Goal: Task Accomplishment & Management: Manage account settings

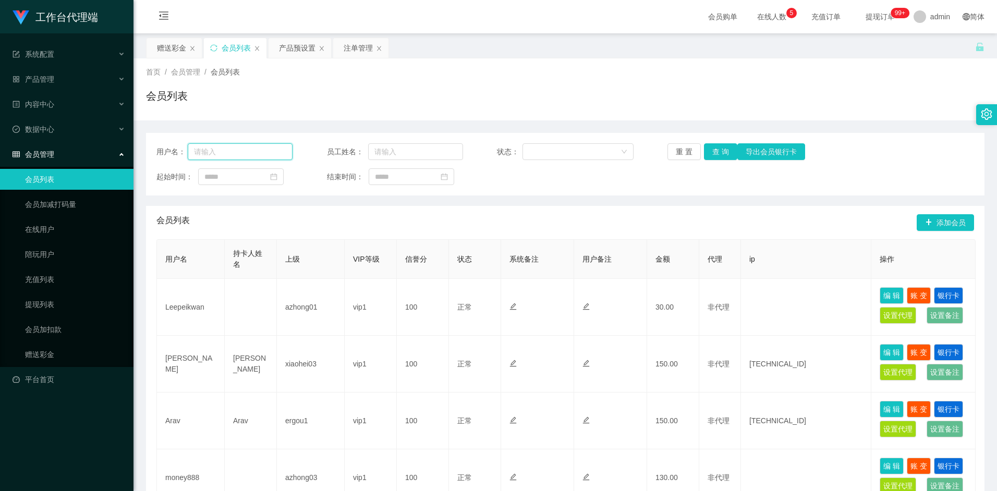
click at [224, 149] on input "text" at bounding box center [240, 151] width 105 height 17
paste input "liuxia"
type input "liuxia"
click at [729, 153] on button "查 询" at bounding box center [720, 151] width 33 height 17
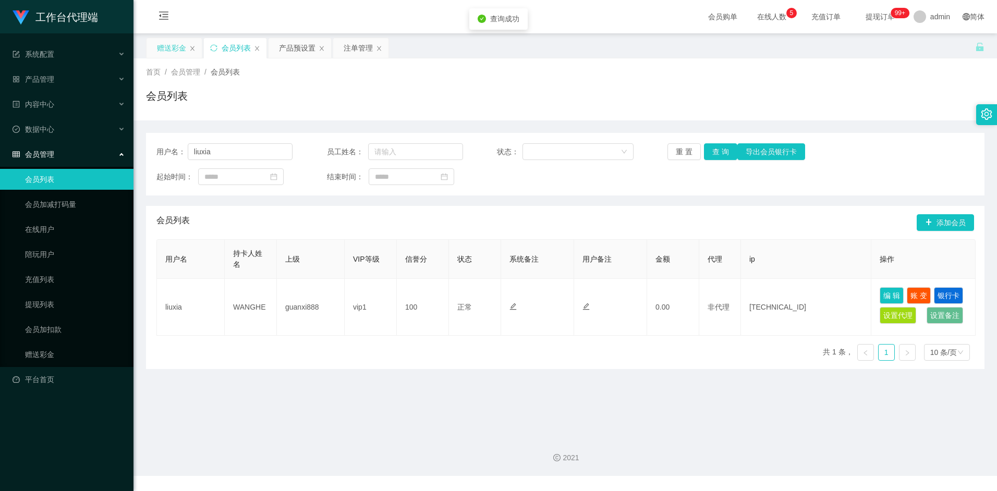
click at [163, 45] on div "赠送彩金" at bounding box center [171, 48] width 29 height 20
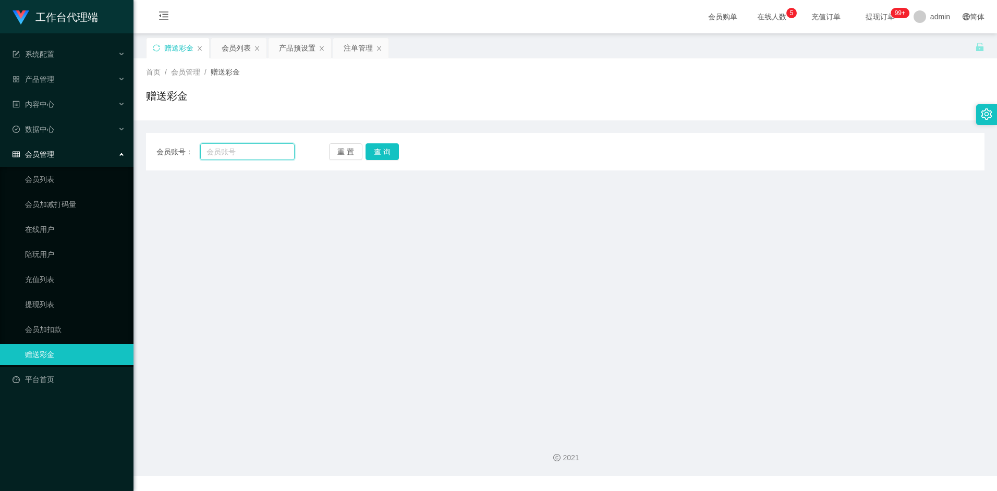
click at [234, 155] on input "text" at bounding box center [247, 151] width 94 height 17
paste input "liuxia"
type input "liuxia"
click at [378, 157] on button "查 询" at bounding box center [382, 151] width 33 height 17
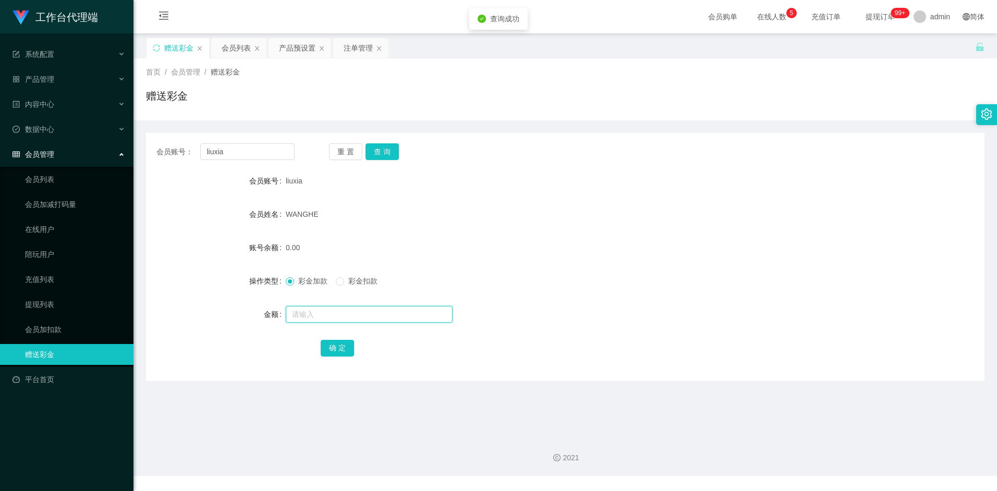
click at [311, 318] on input "text" at bounding box center [369, 314] width 167 height 17
type input "1000"
click at [342, 356] on button "确 定" at bounding box center [337, 348] width 33 height 17
click at [243, 41] on div "会员列表" at bounding box center [236, 48] width 29 height 20
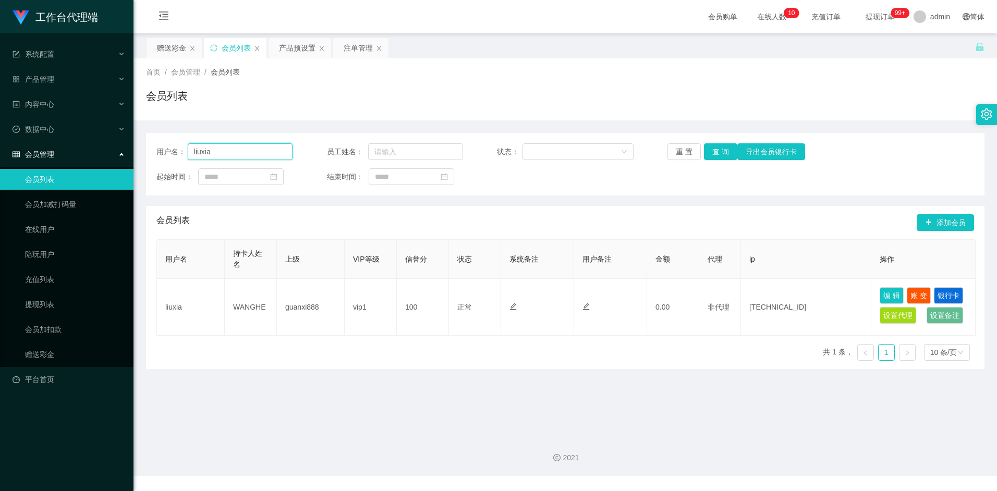
drag, startPoint x: 228, startPoint y: 151, endPoint x: 153, endPoint y: 147, distance: 75.8
click at [153, 147] on div "用户名： liuxia 员工姓名： 状态： 重 置 查 询 导出会员银行卡 起始时间： 结束时间：" at bounding box center [565, 164] width 839 height 63
paste input "Alvintan"
type input "Alvintan"
click at [719, 149] on button "查 询" at bounding box center [720, 151] width 33 height 17
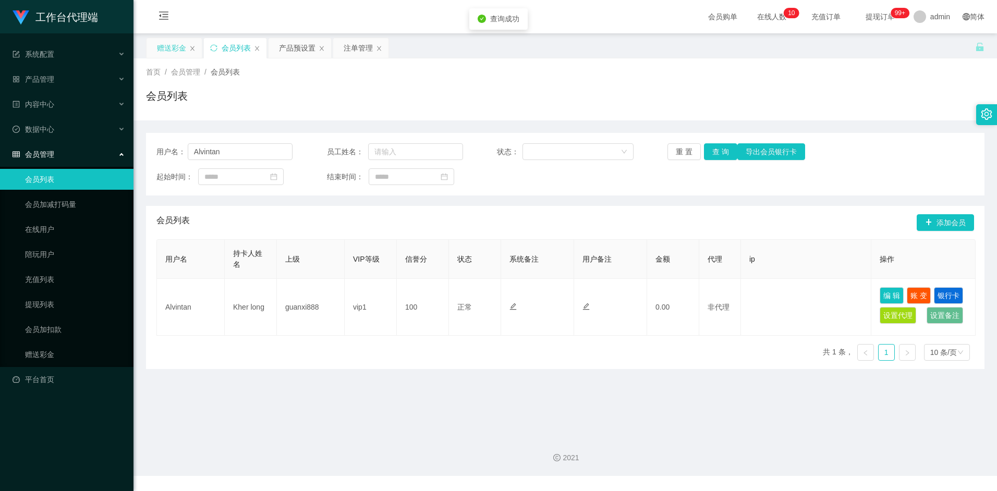
click at [171, 46] on div "赠送彩金" at bounding box center [171, 48] width 29 height 20
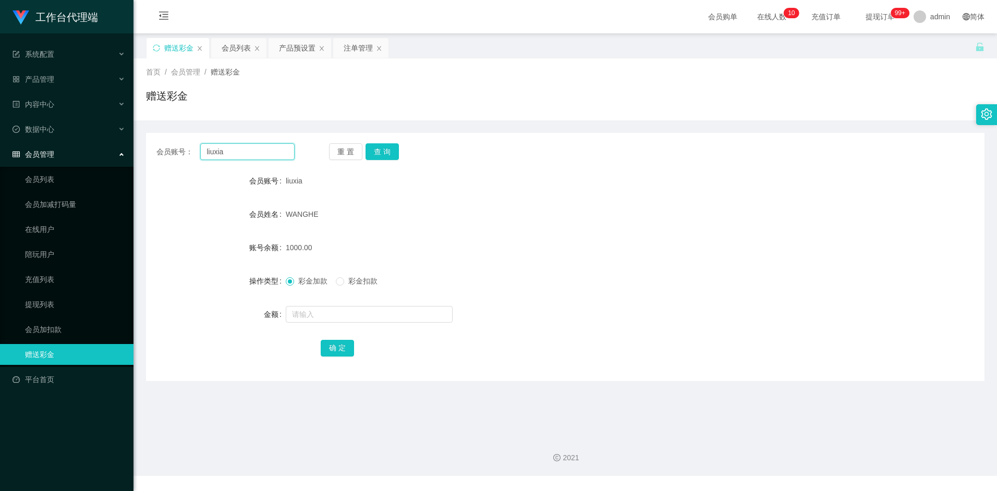
click at [236, 153] on input "liuxia" at bounding box center [247, 151] width 94 height 17
paste input "Alvintan"
type input "Alvintan"
click at [384, 156] on button "查 询" at bounding box center [382, 151] width 33 height 17
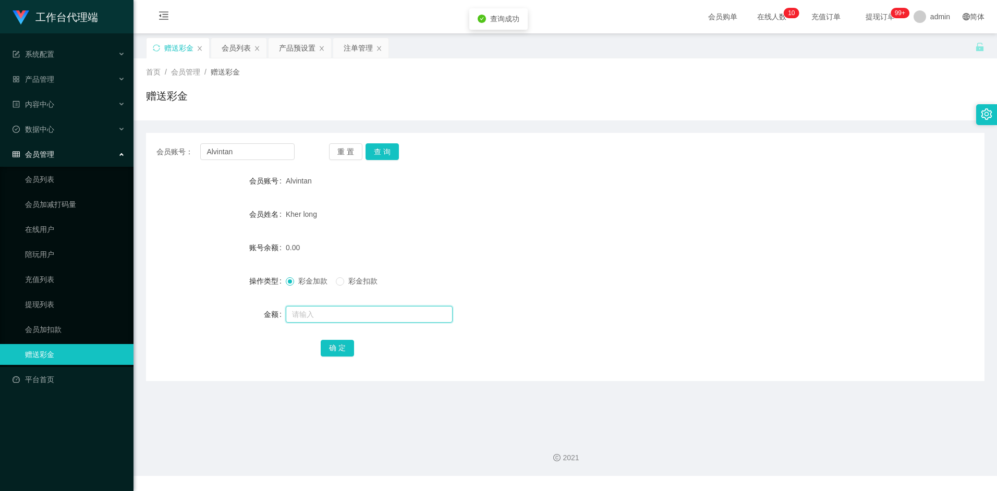
click at [314, 311] on input "text" at bounding box center [369, 314] width 167 height 17
type input "500"
click at [329, 348] on button "确 定" at bounding box center [337, 348] width 33 height 17
click at [505, 234] on form "会员账号 Alvintan 会员姓名 Kher long 账号余额 500.00 操作类型 彩金加款 彩金扣款 金额 确 定" at bounding box center [565, 265] width 839 height 188
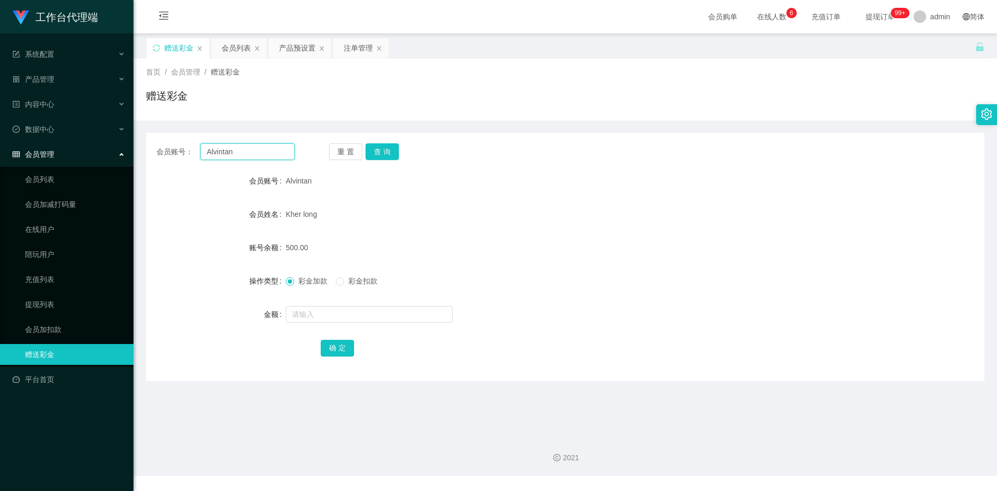
click at [247, 151] on input "Alvintan" at bounding box center [247, 151] width 94 height 17
click at [239, 49] on div "会员列表" at bounding box center [236, 48] width 29 height 20
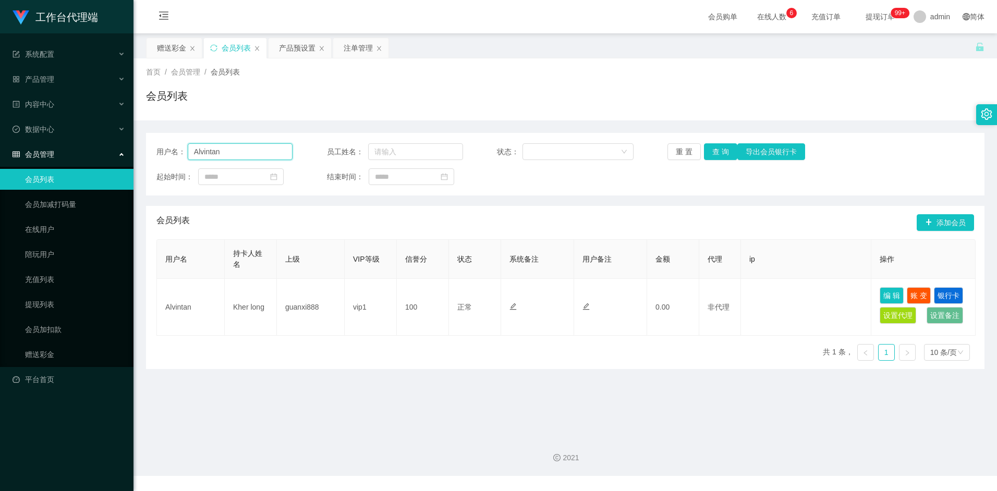
click at [242, 152] on input "Alvintan" at bounding box center [240, 151] width 105 height 17
paste input "Tanml"
type input "Tanml"
click at [731, 151] on button "查 询" at bounding box center [720, 151] width 33 height 17
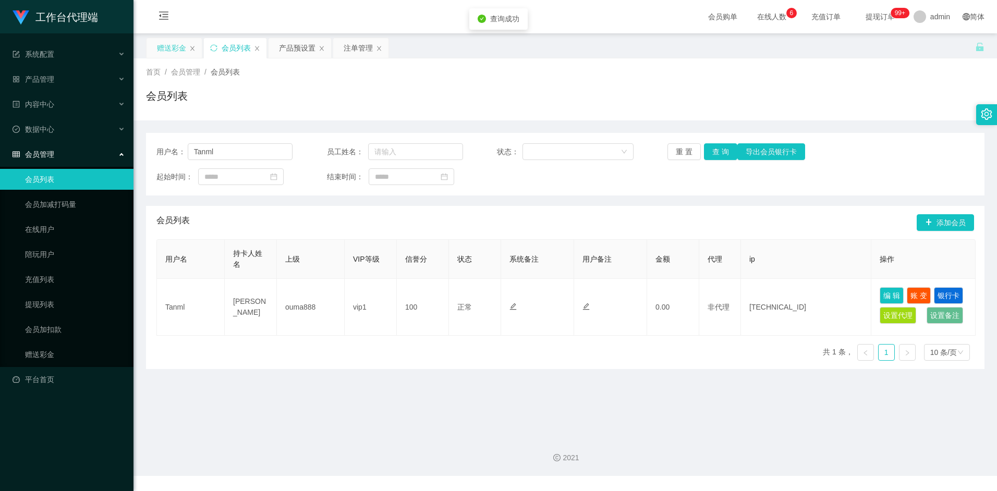
click at [162, 45] on div "赠送彩金" at bounding box center [171, 48] width 29 height 20
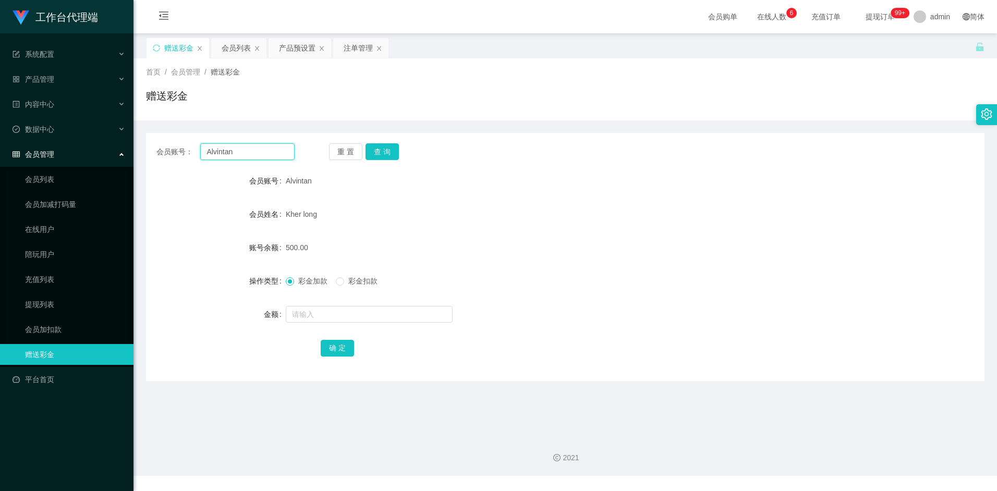
click at [249, 156] on input "Alvintan" at bounding box center [247, 151] width 94 height 17
paste input "Tanml"
type input "Tanml"
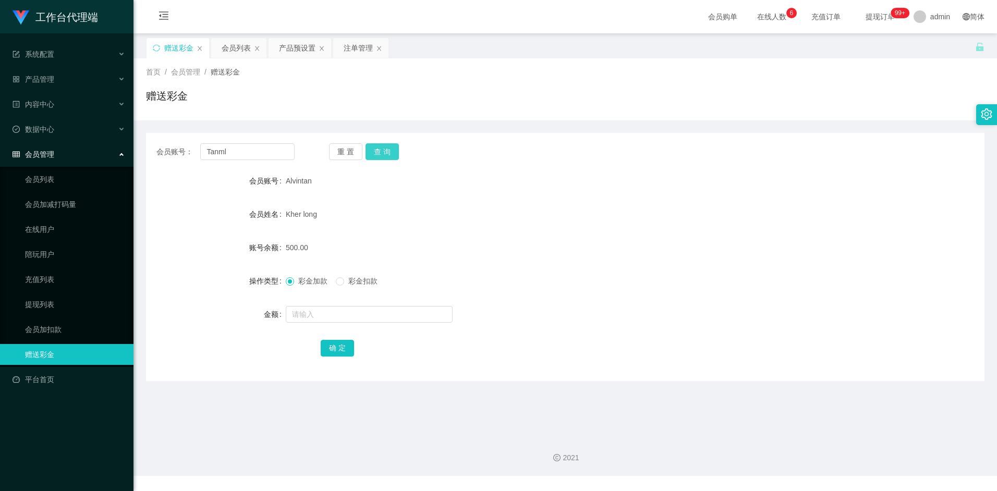
click at [390, 155] on button "查 询" at bounding box center [382, 151] width 33 height 17
click at [390, 146] on button "查 询" at bounding box center [382, 151] width 33 height 17
click at [315, 312] on input "text" at bounding box center [369, 314] width 167 height 17
type input "500"
click at [336, 354] on button "确 定" at bounding box center [337, 348] width 33 height 17
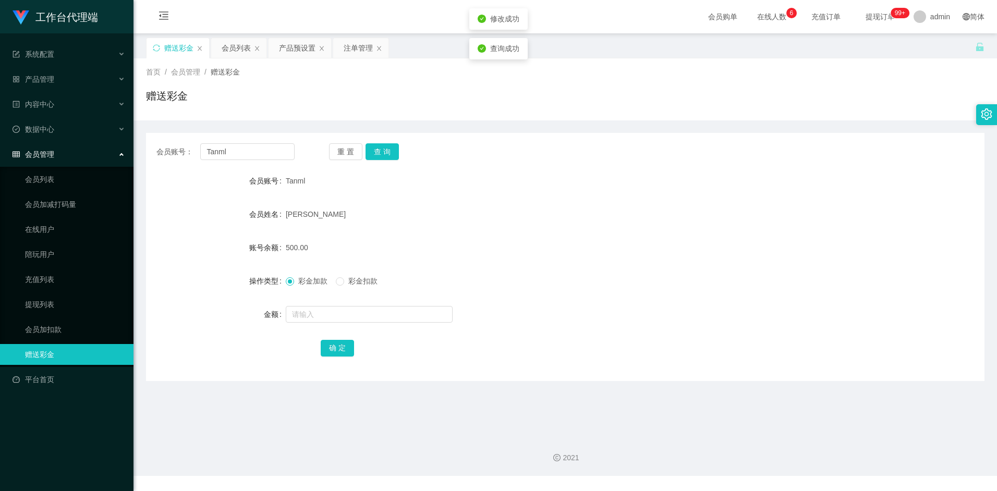
click at [594, 208] on div "[PERSON_NAME]" at bounding box center [530, 214] width 489 height 21
